Goal: Transaction & Acquisition: Purchase product/service

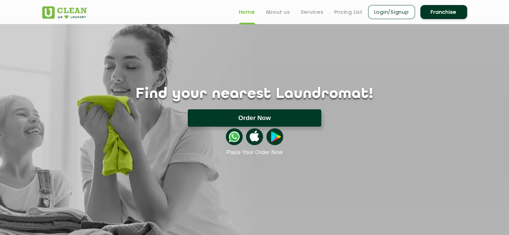
click at [236, 126] on button "Order Now" at bounding box center [254, 117] width 133 height 17
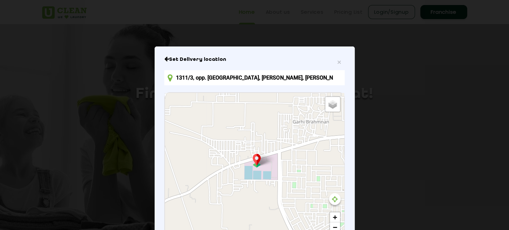
click at [201, 78] on input "1311/3, opp. [GEOGRAPHIC_DATA], [PERSON_NAME], [PERSON_NAME], [GEOGRAPHIC_DATA]…" at bounding box center [254, 77] width 180 height 15
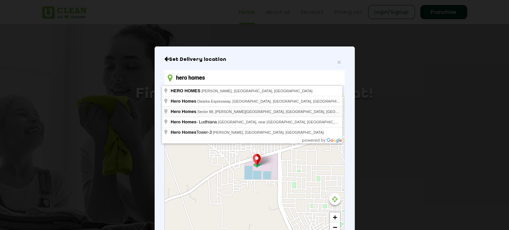
type input "Hero Homes, [STREET_ADDRESS][PERSON_NAME]"
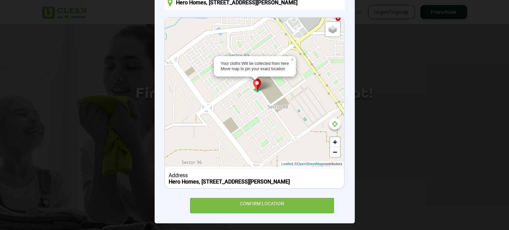
scroll to position [79, 0]
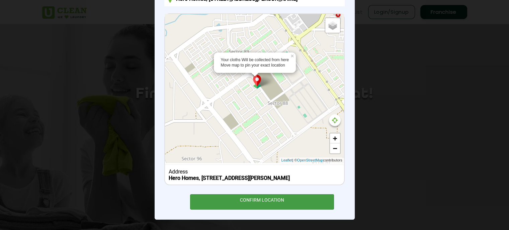
click at [264, 202] on div "CONFIRM LOCATION" at bounding box center [262, 201] width 144 height 15
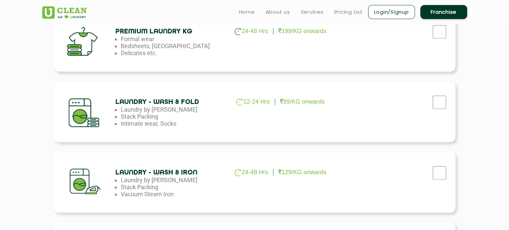
scroll to position [301, 0]
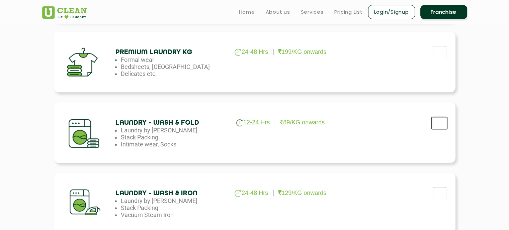
click at [437, 120] on input "checkbox" at bounding box center [439, 122] width 17 height 13
checkbox input "true"
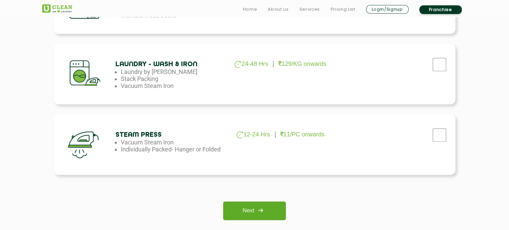
scroll to position [435, 0]
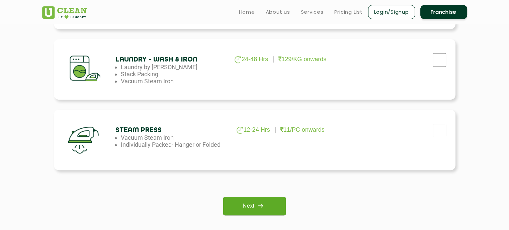
click at [264, 207] on img at bounding box center [260, 206] width 12 height 12
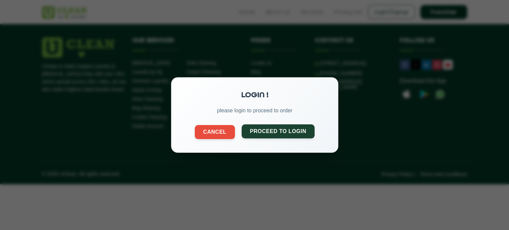
click at [267, 131] on button "Proceed to Login" at bounding box center [277, 131] width 73 height 14
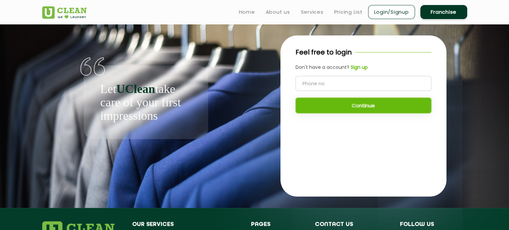
click at [367, 83] on input "tel" at bounding box center [363, 83] width 136 height 15
type input "9646763121"
click at [369, 102] on button "Continue" at bounding box center [363, 106] width 136 height 16
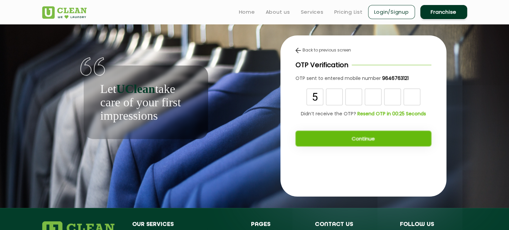
type input "5"
type input "0"
type input "7"
type input "5"
type input "4"
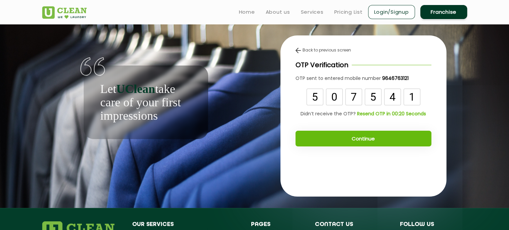
type input "1"
click at [376, 138] on button "Continue" at bounding box center [363, 139] width 136 height 16
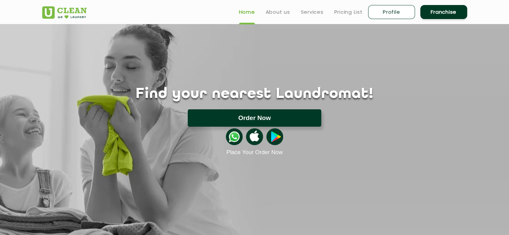
click at [277, 113] on button "Order Now" at bounding box center [254, 117] width 133 height 17
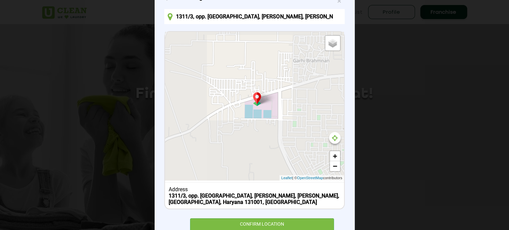
scroll to position [67, 0]
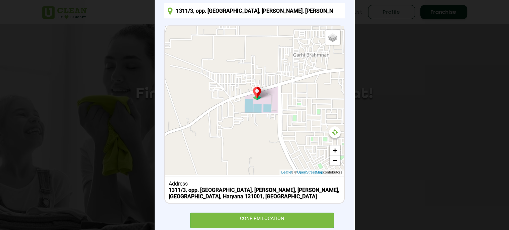
click at [263, 15] on input "1311/3, opp. [GEOGRAPHIC_DATA], [PERSON_NAME], [PERSON_NAME], [GEOGRAPHIC_DATA]…" at bounding box center [254, 10] width 180 height 15
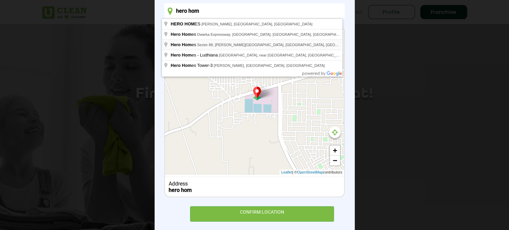
type input "Hero Homes, [STREET_ADDRESS][PERSON_NAME]"
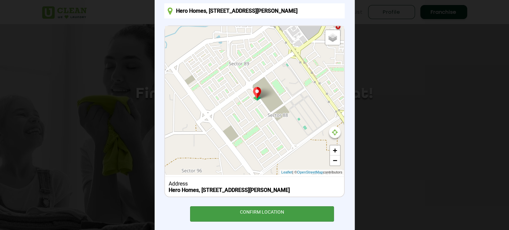
click at [253, 212] on div "CONFIRM LOCATION" at bounding box center [262, 213] width 144 height 15
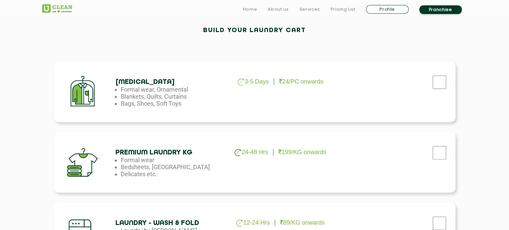
scroll to position [234, 0]
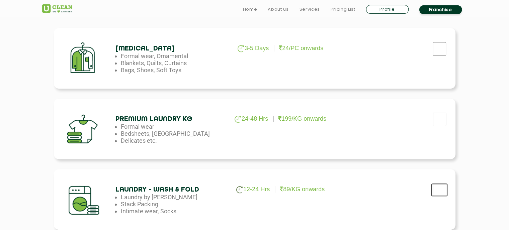
click at [437, 191] on input "checkbox" at bounding box center [439, 189] width 17 height 13
checkbox input "true"
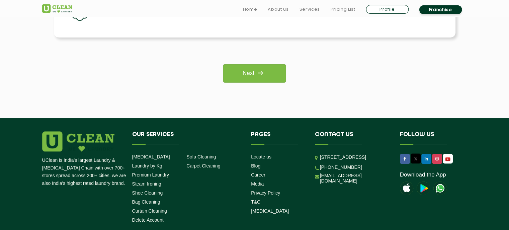
scroll to position [569, 0]
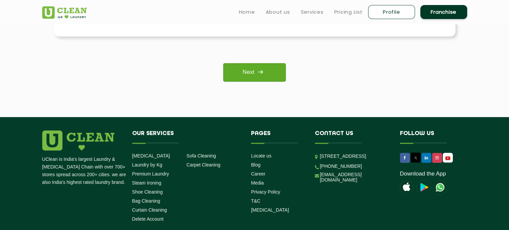
click at [243, 71] on link "Next" at bounding box center [254, 72] width 63 height 18
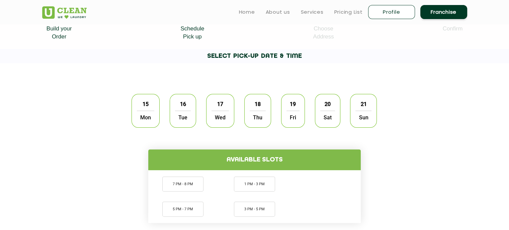
scroll to position [134, 0]
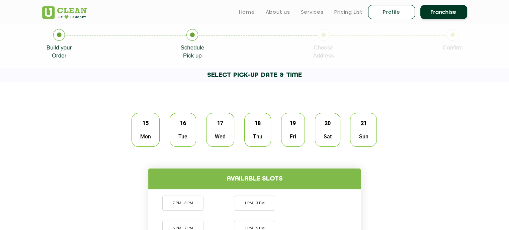
click at [165, 136] on div "15 Mon 16 Tue 17 Wed 18 Thu 19 Fri 20 Sat 21 Sun" at bounding box center [254, 130] width 255 height 44
click at [148, 137] on span "Mon" at bounding box center [145, 136] width 17 height 13
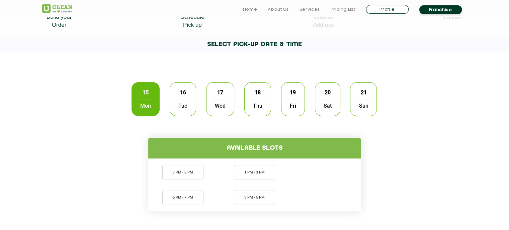
scroll to position [234, 0]
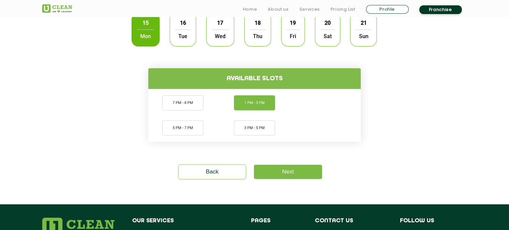
click at [248, 105] on li "1 PM - 3 PM" at bounding box center [254, 102] width 41 height 15
click at [289, 172] on link "Next" at bounding box center [288, 172] width 68 height 14
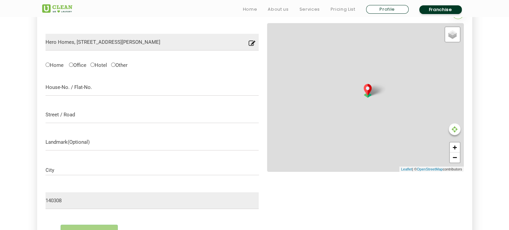
scroll to position [212, 0]
click at [49, 65] on input "Home" at bounding box center [47, 64] width 4 height 4
radio input "true"
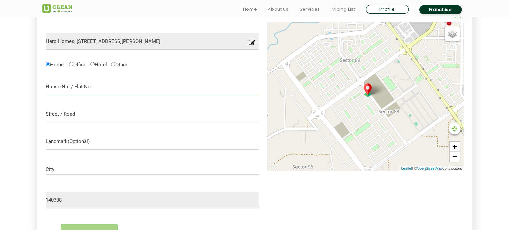
click at [68, 84] on input "text" at bounding box center [151, 86] width 213 height 17
type input "1001,t4"
click at [58, 111] on input "text" at bounding box center [151, 114] width 213 height 17
type input "hero homes"
click at [56, 171] on input "City" at bounding box center [151, 170] width 213 height 6
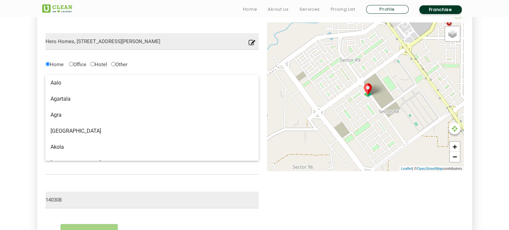
type input "Mohali"
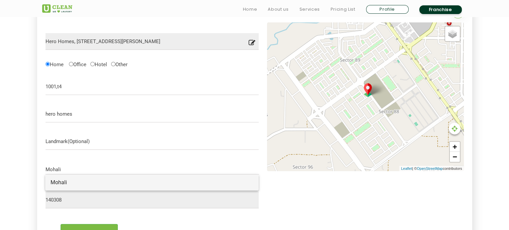
click at [86, 182] on span "Mohali" at bounding box center [152, 182] width 203 height 7
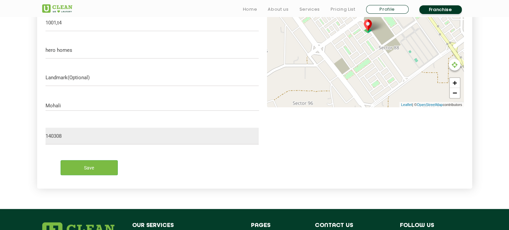
scroll to position [279, 0]
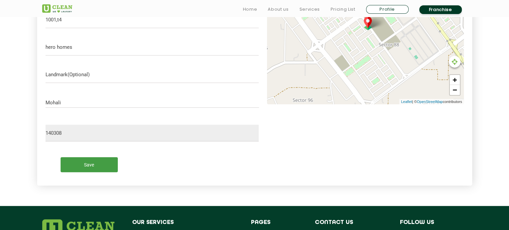
click at [99, 163] on input "Save" at bounding box center [89, 164] width 57 height 15
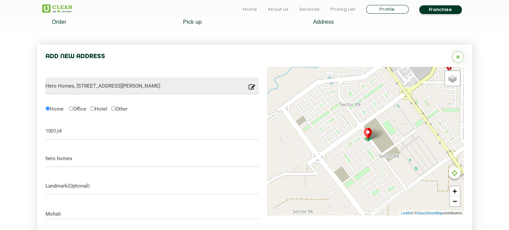
scroll to position [246, 0]
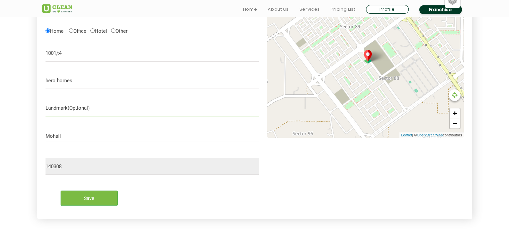
click at [74, 103] on input "text" at bounding box center [151, 108] width 213 height 17
click at [74, 137] on input "Mohali" at bounding box center [151, 136] width 213 height 6
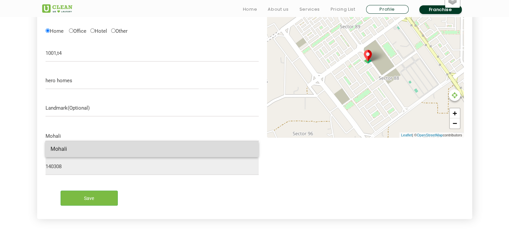
click at [55, 149] on span "Mohali" at bounding box center [59, 149] width 16 height 6
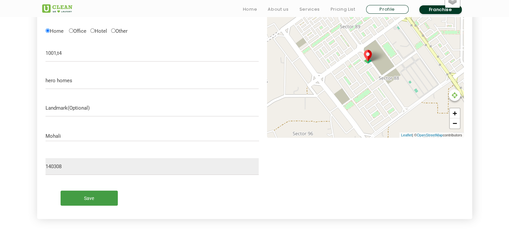
click at [76, 197] on input "Save" at bounding box center [89, 198] width 57 height 15
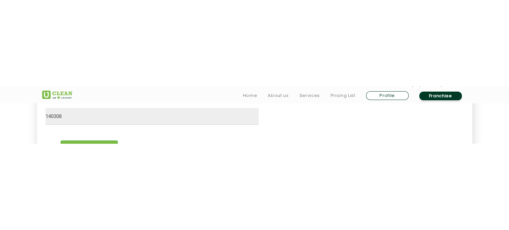
scroll to position [415, 0]
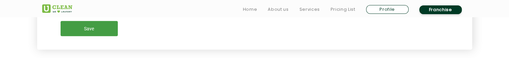
click at [94, 32] on input "Save" at bounding box center [89, 28] width 57 height 15
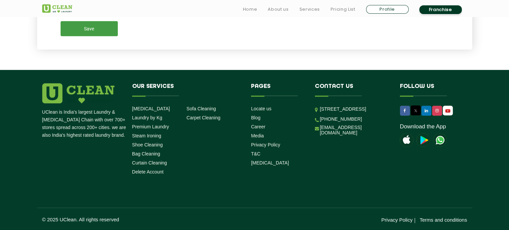
click at [112, 33] on input "Save" at bounding box center [89, 28] width 57 height 15
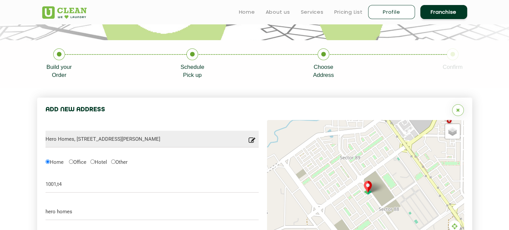
scroll to position [0, 0]
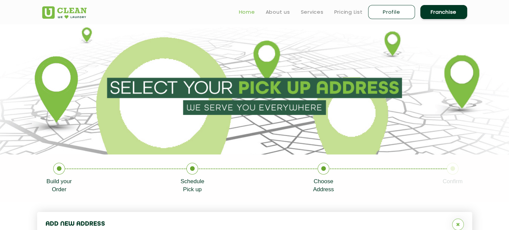
click at [250, 12] on link "Home" at bounding box center [247, 12] width 16 height 8
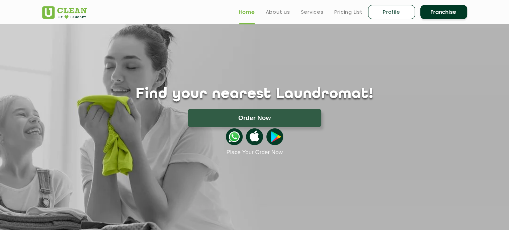
click at [231, 131] on img at bounding box center [234, 136] width 17 height 17
